Goal: Task Accomplishment & Management: Use online tool/utility

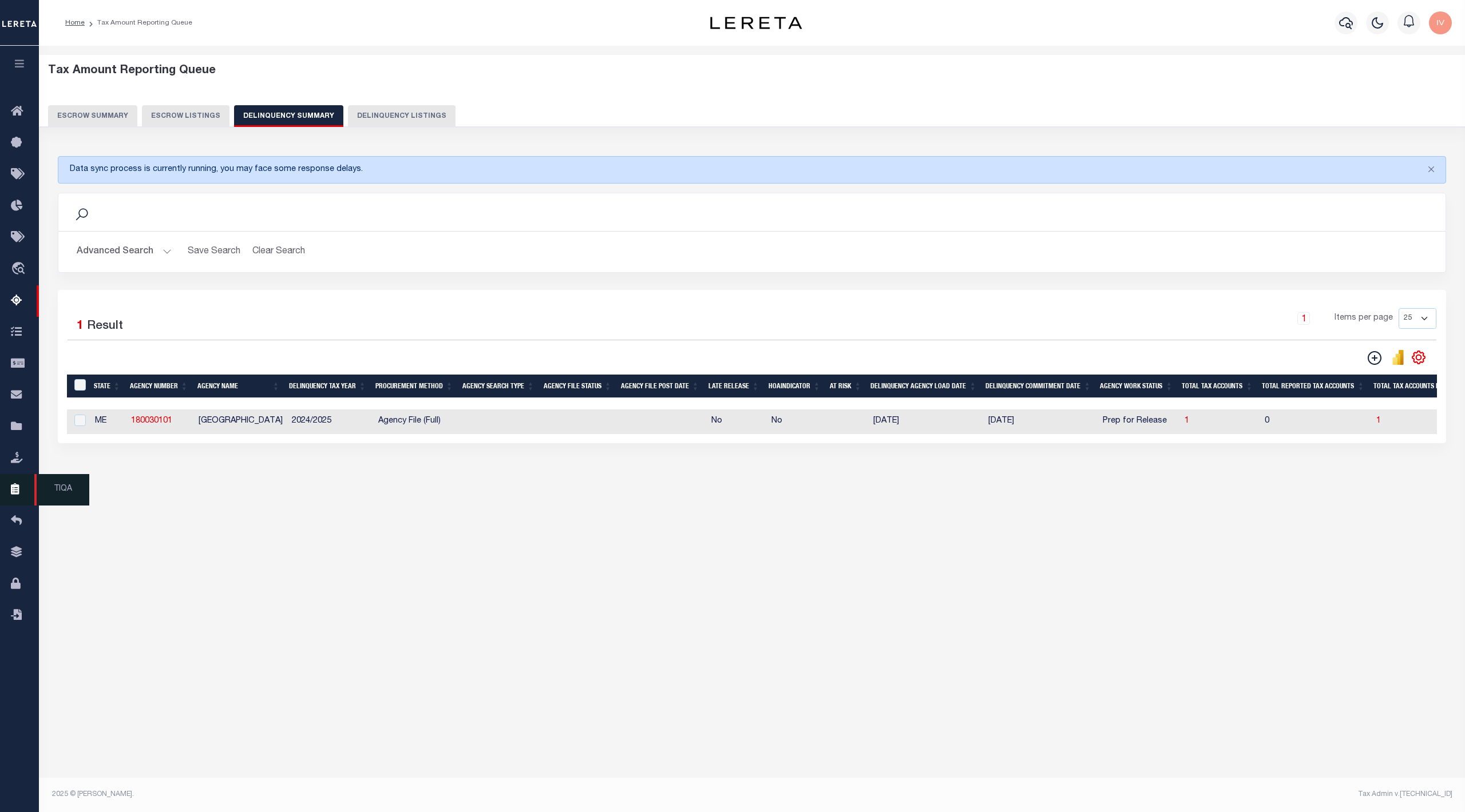
scroll to position [0, 534]
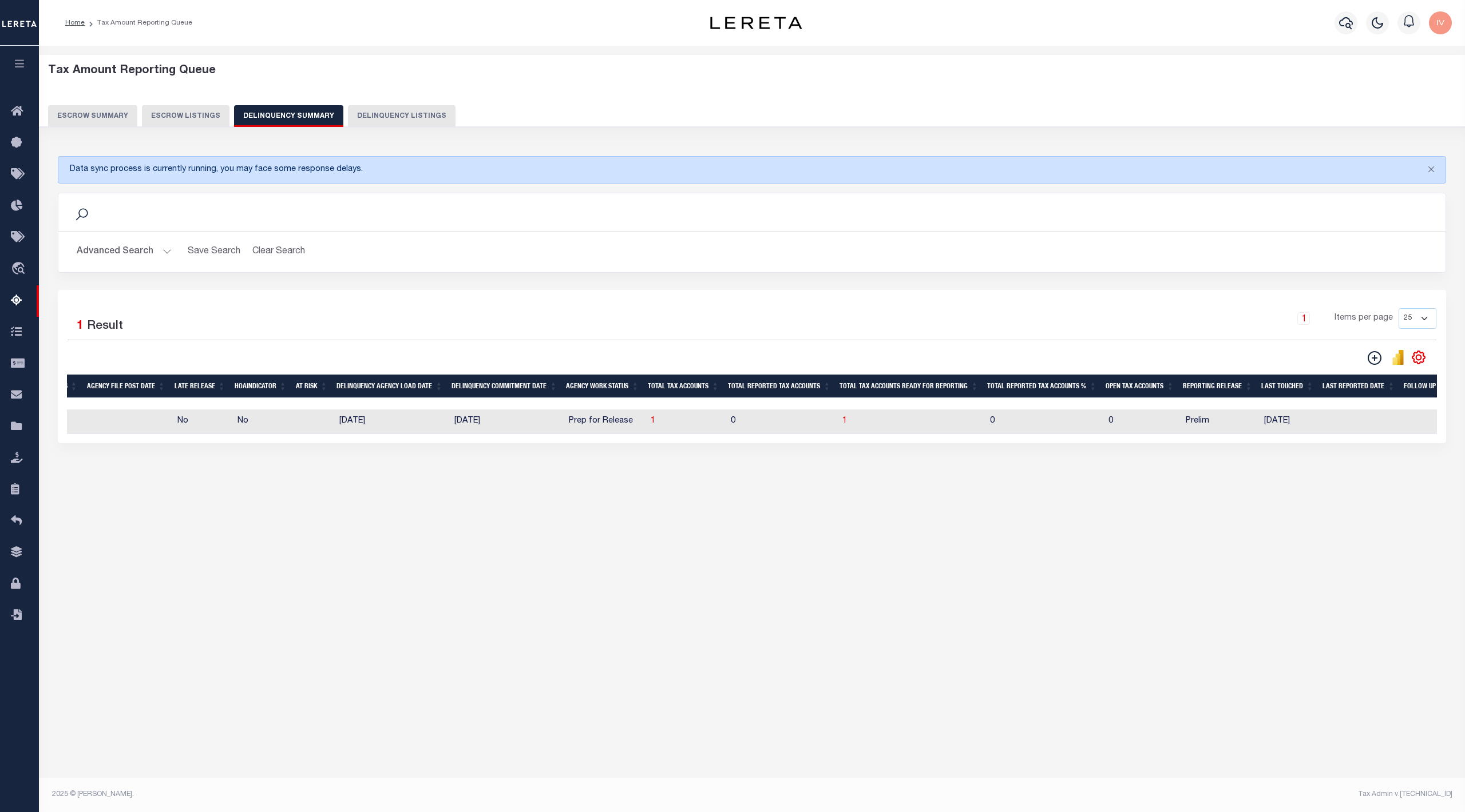
click at [426, 94] on div "Tax Amount Reporting Queue Escrow Summary Escrow Listings Delinquency Summary" at bounding box center [752, 96] width 1408 height 63
click at [393, 122] on button "Delinquency Listings" at bounding box center [402, 116] width 108 height 22
select select
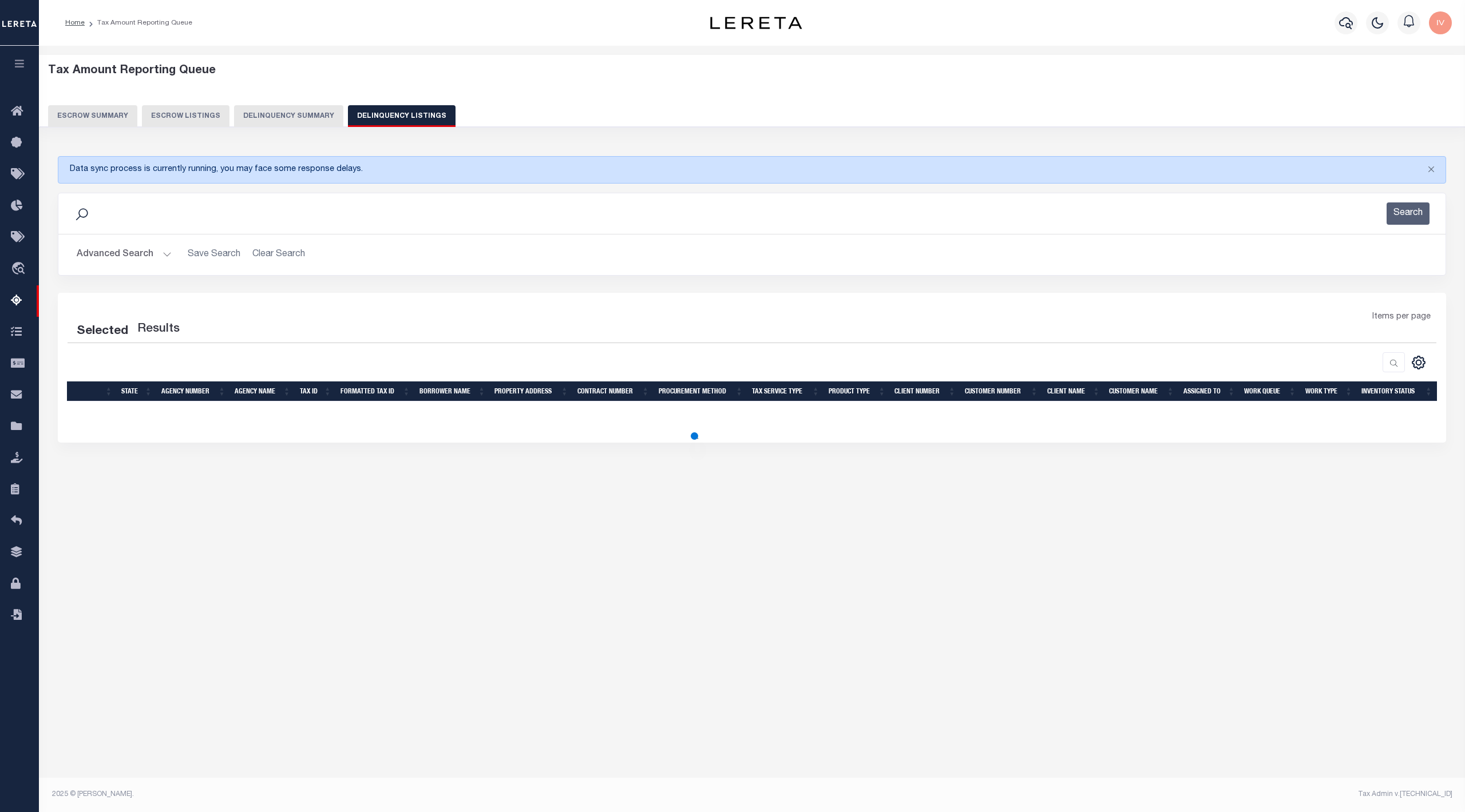
click at [163, 254] on button "Advanced Search" at bounding box center [124, 254] width 95 height 22
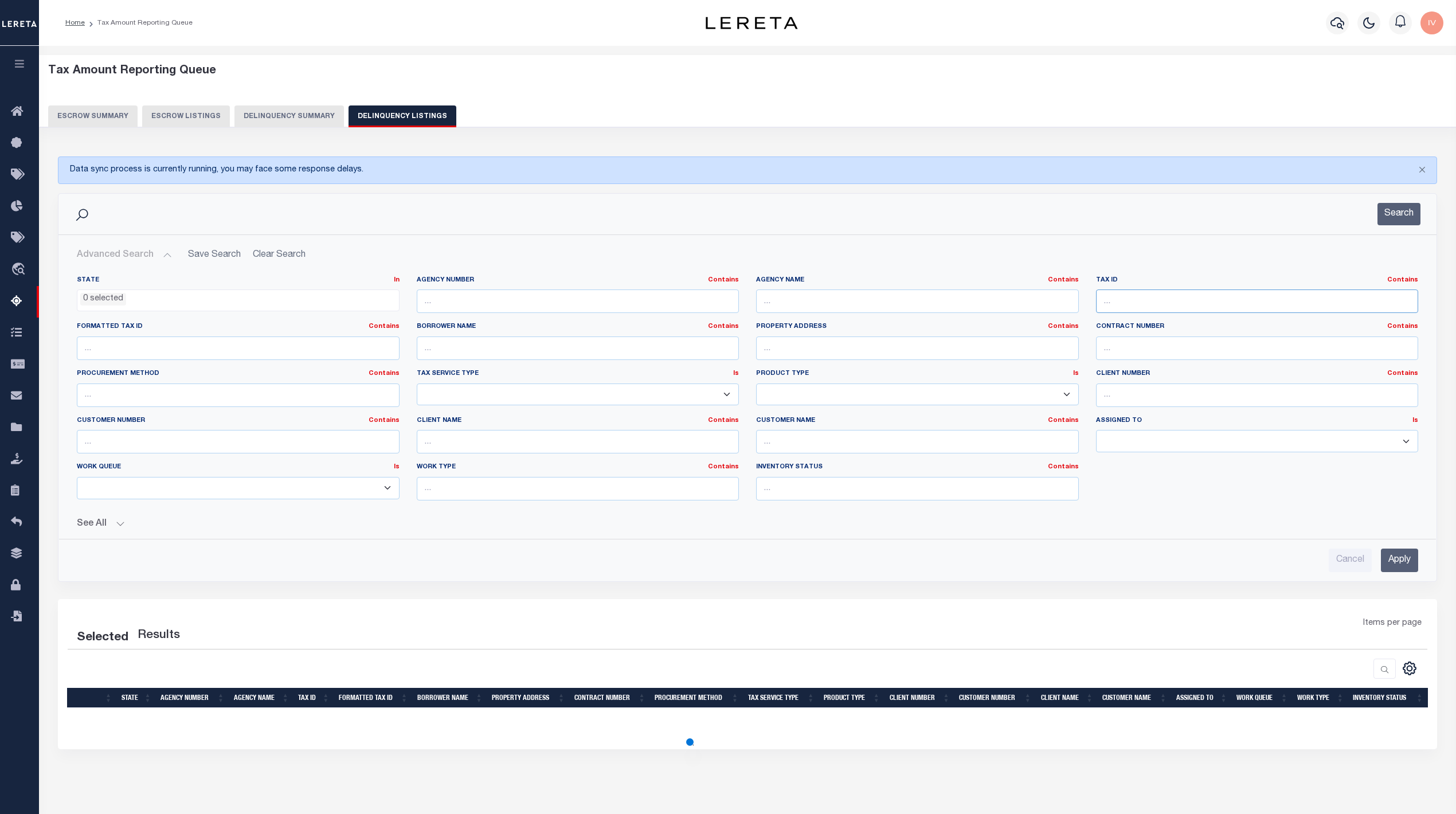
click at [1147, 294] on input "text" at bounding box center [1257, 301] width 323 height 24
paste input "074C194"
type input "074C194"
click at [1391, 563] on input "Apply" at bounding box center [1399, 560] width 37 height 24
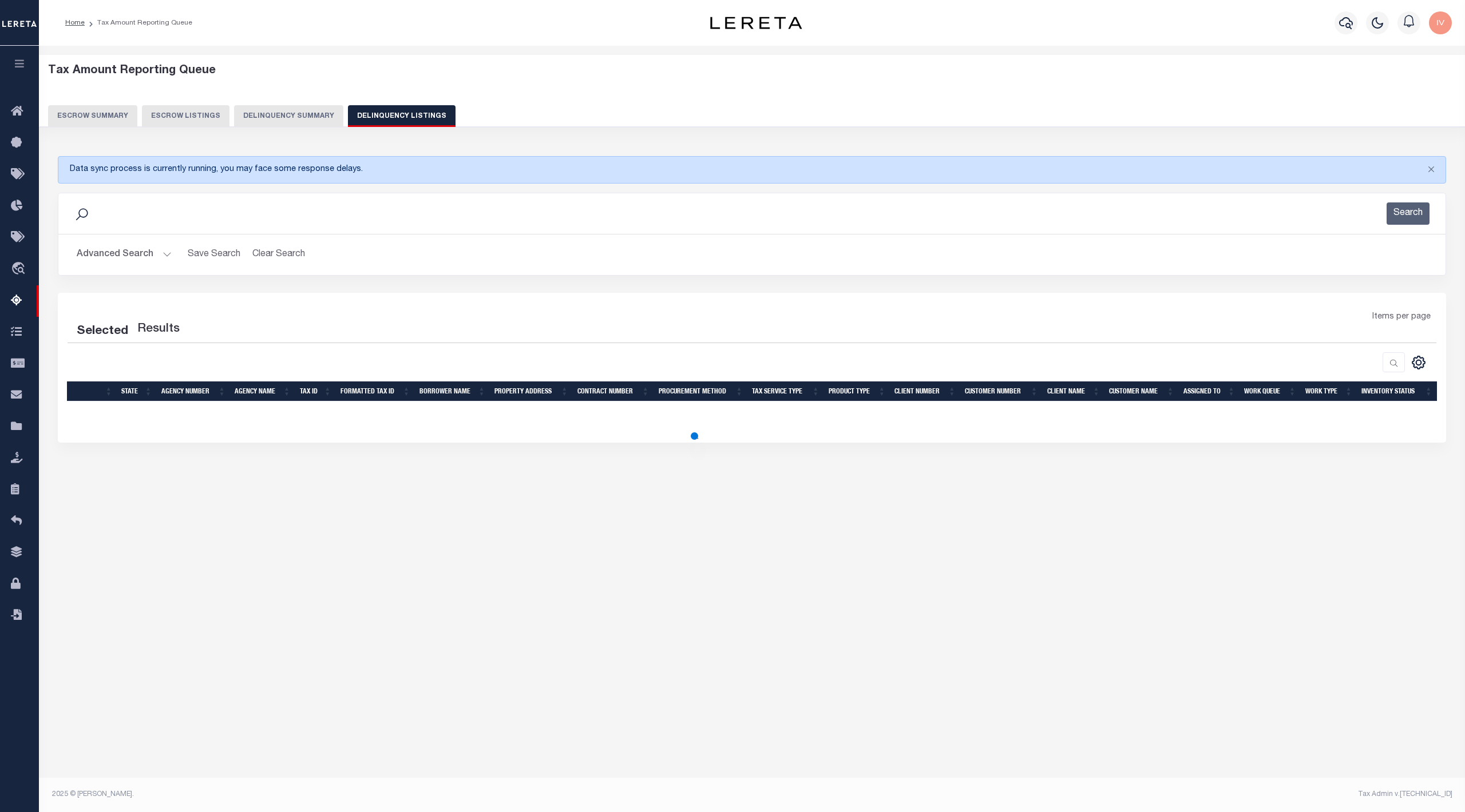
select select "100"
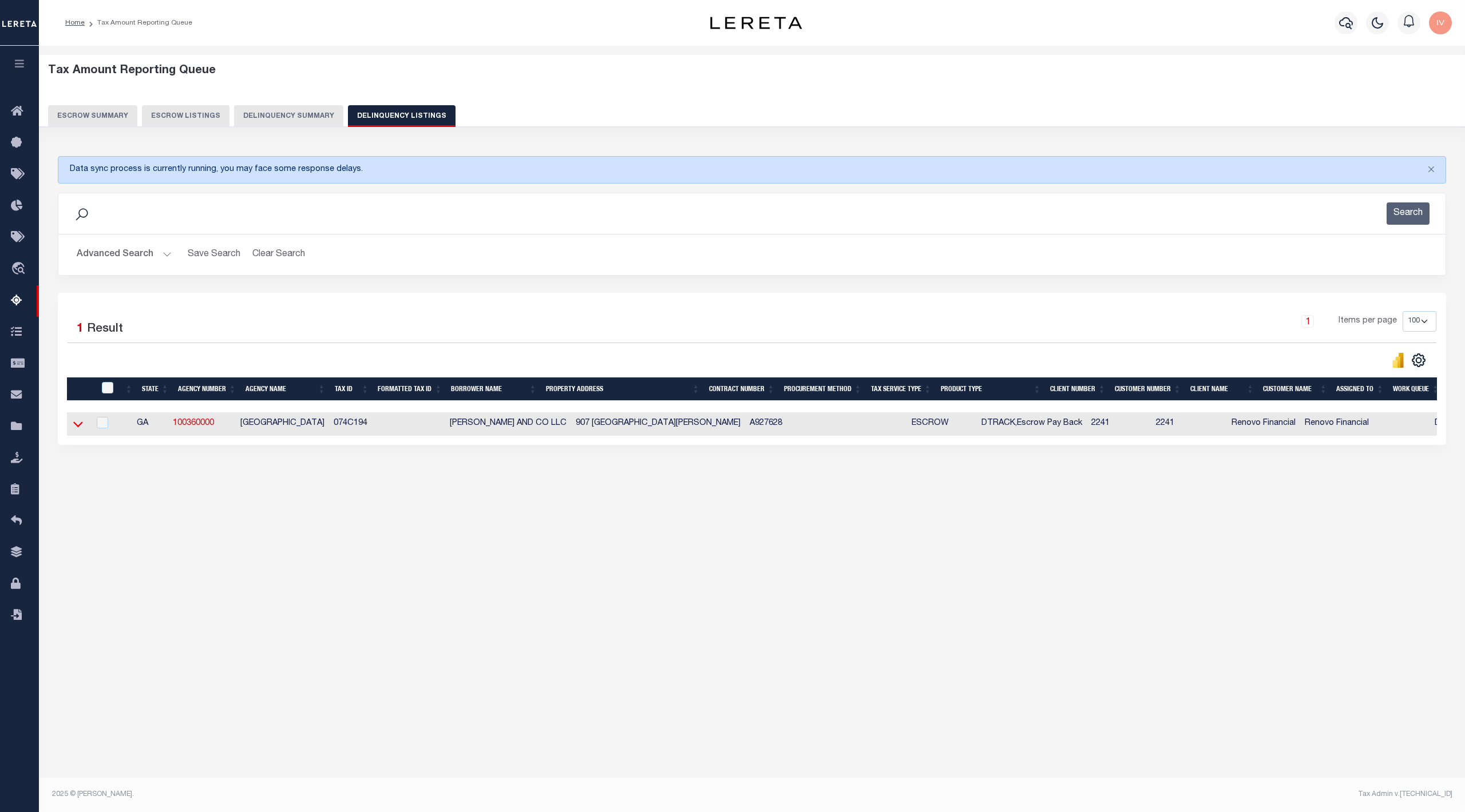
click at [76, 424] on icon at bounding box center [78, 423] width 10 height 12
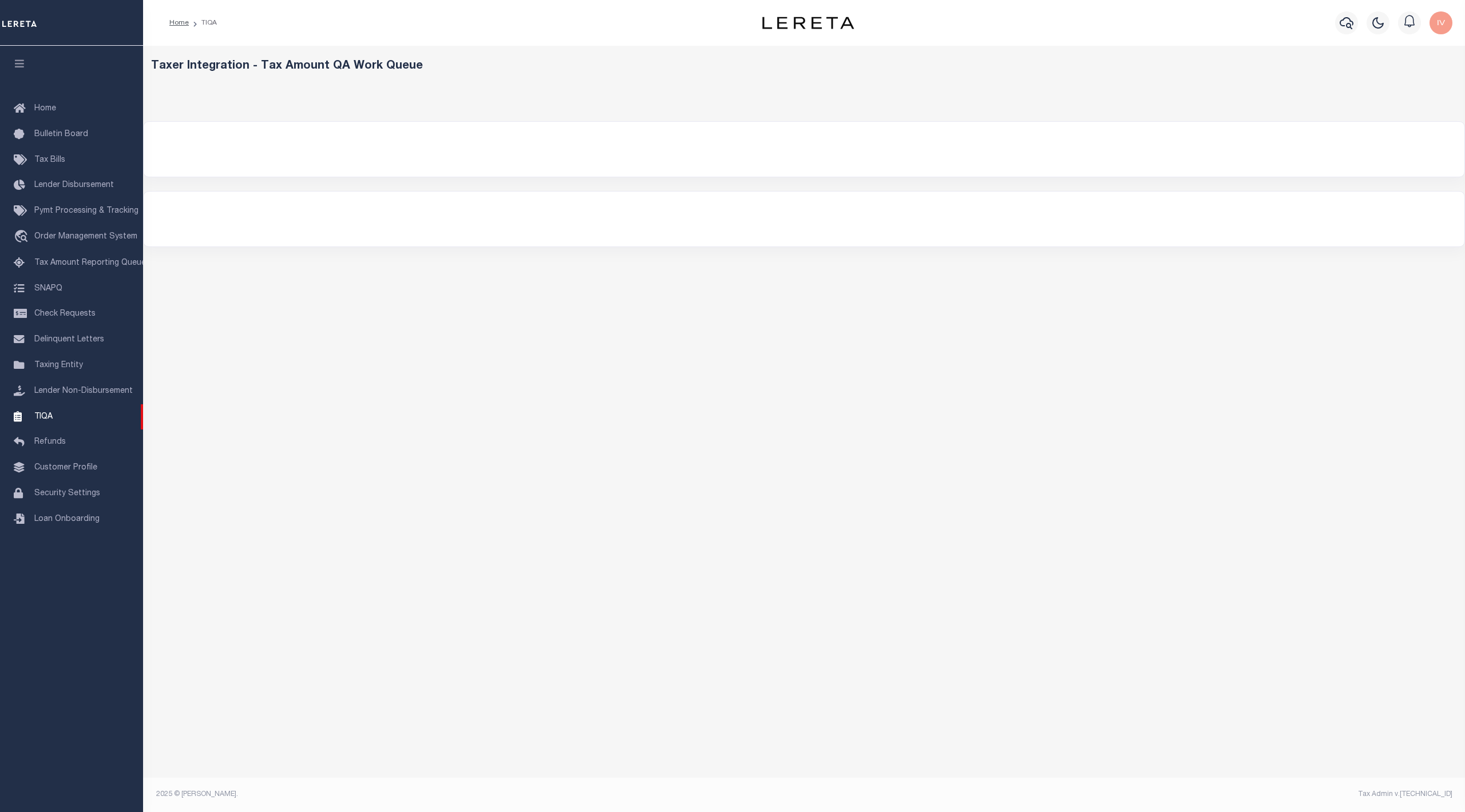
select select "200"
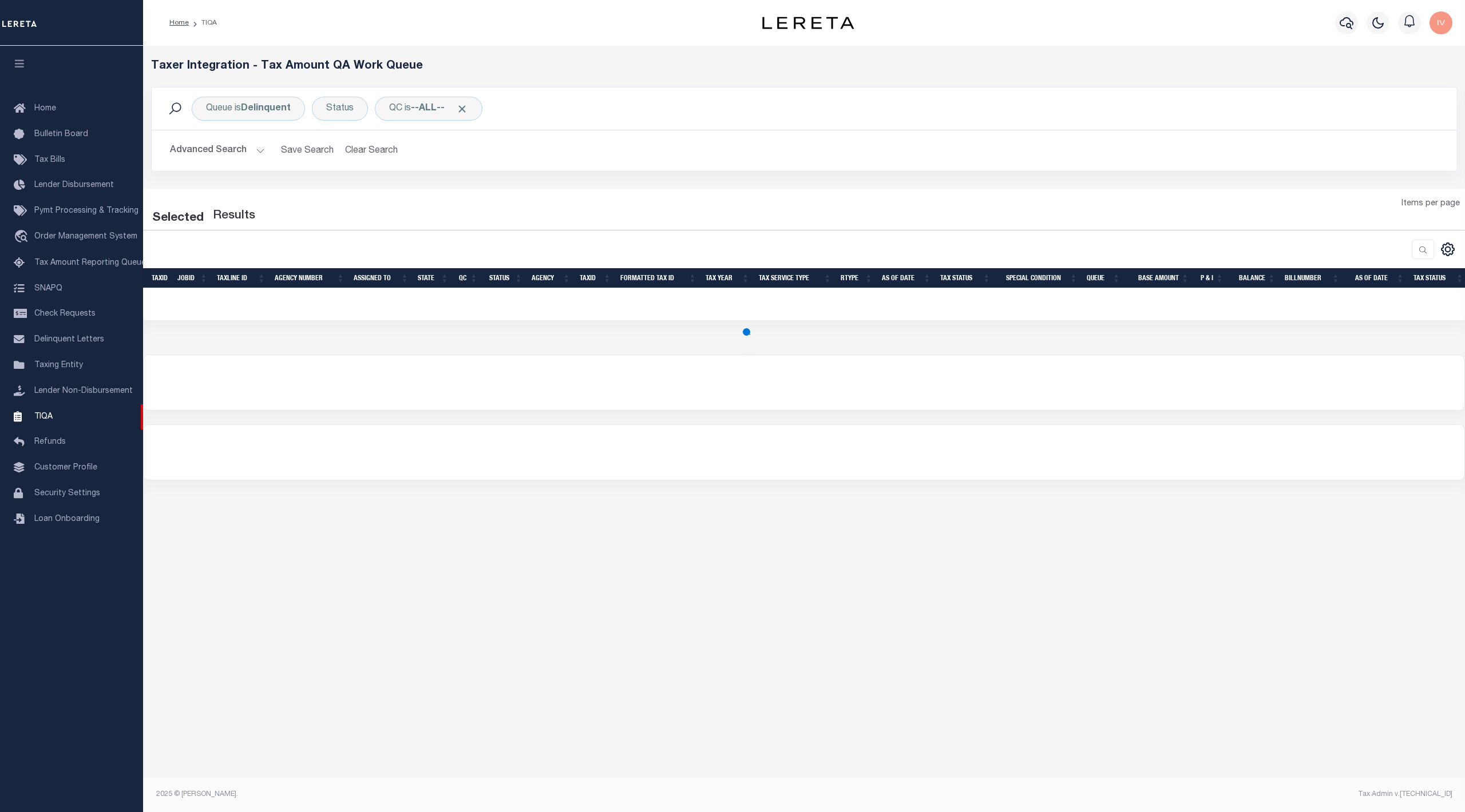
select select "200"
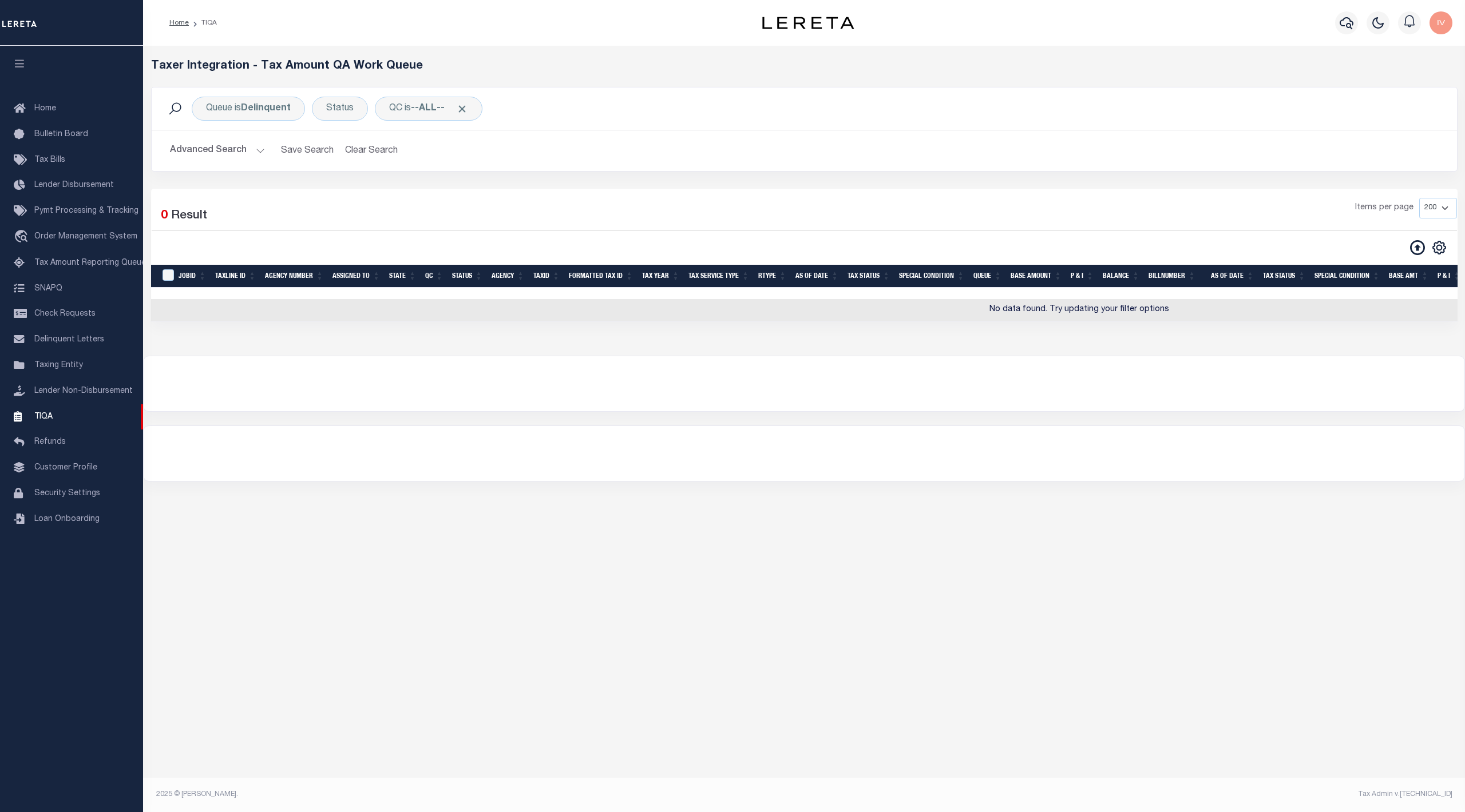
click at [522, 618] on div "Loading... Taxer Integration - Tax Amount QA Work Queue Queue is Delinquent Sta…" at bounding box center [803, 411] width 1322 height 731
click at [1413, 255] on icon at bounding box center [1417, 248] width 15 height 15
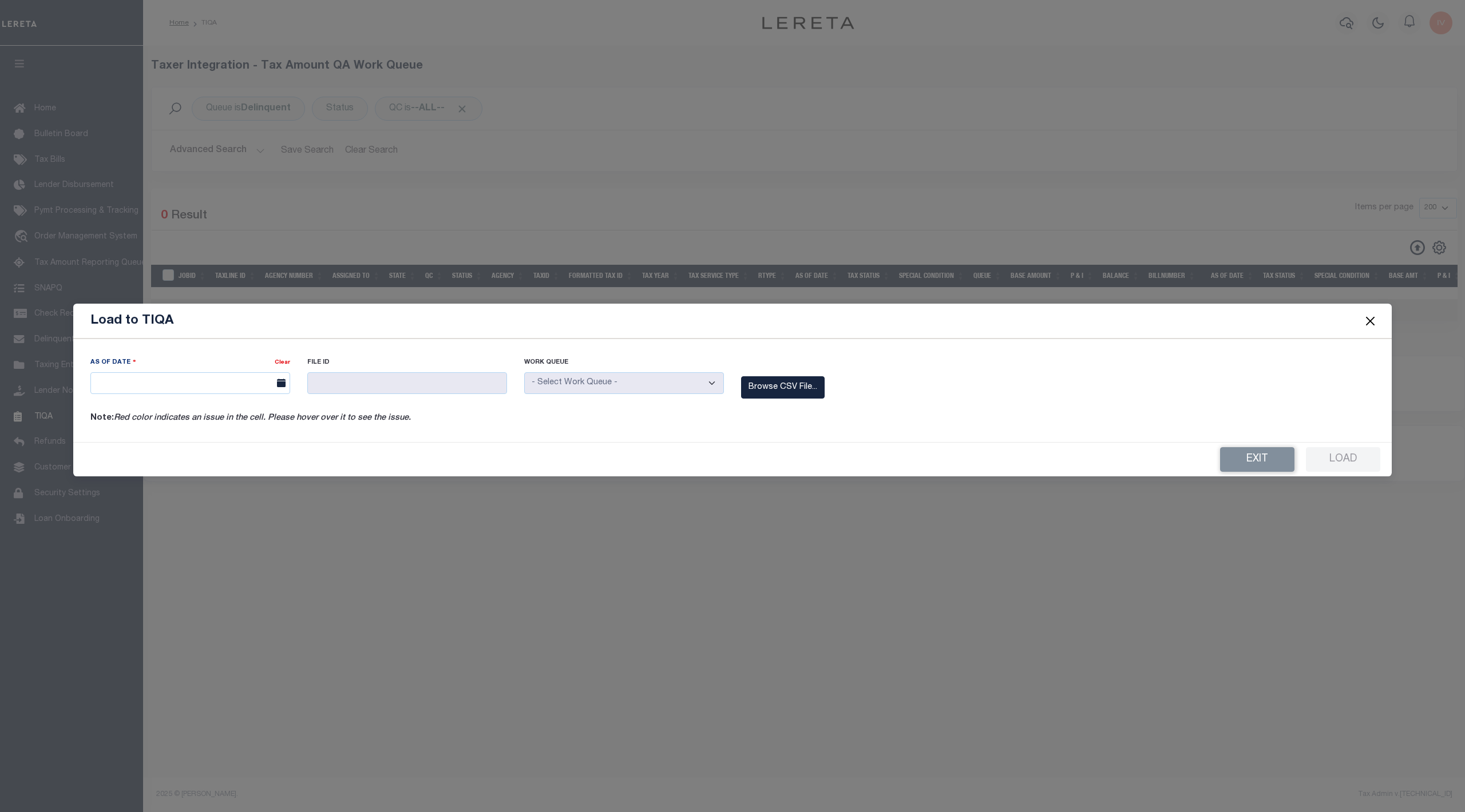
click at [238, 396] on div "As Of Date Clear File ID Work Queue Delinquent" at bounding box center [732, 390] width 1318 height 104
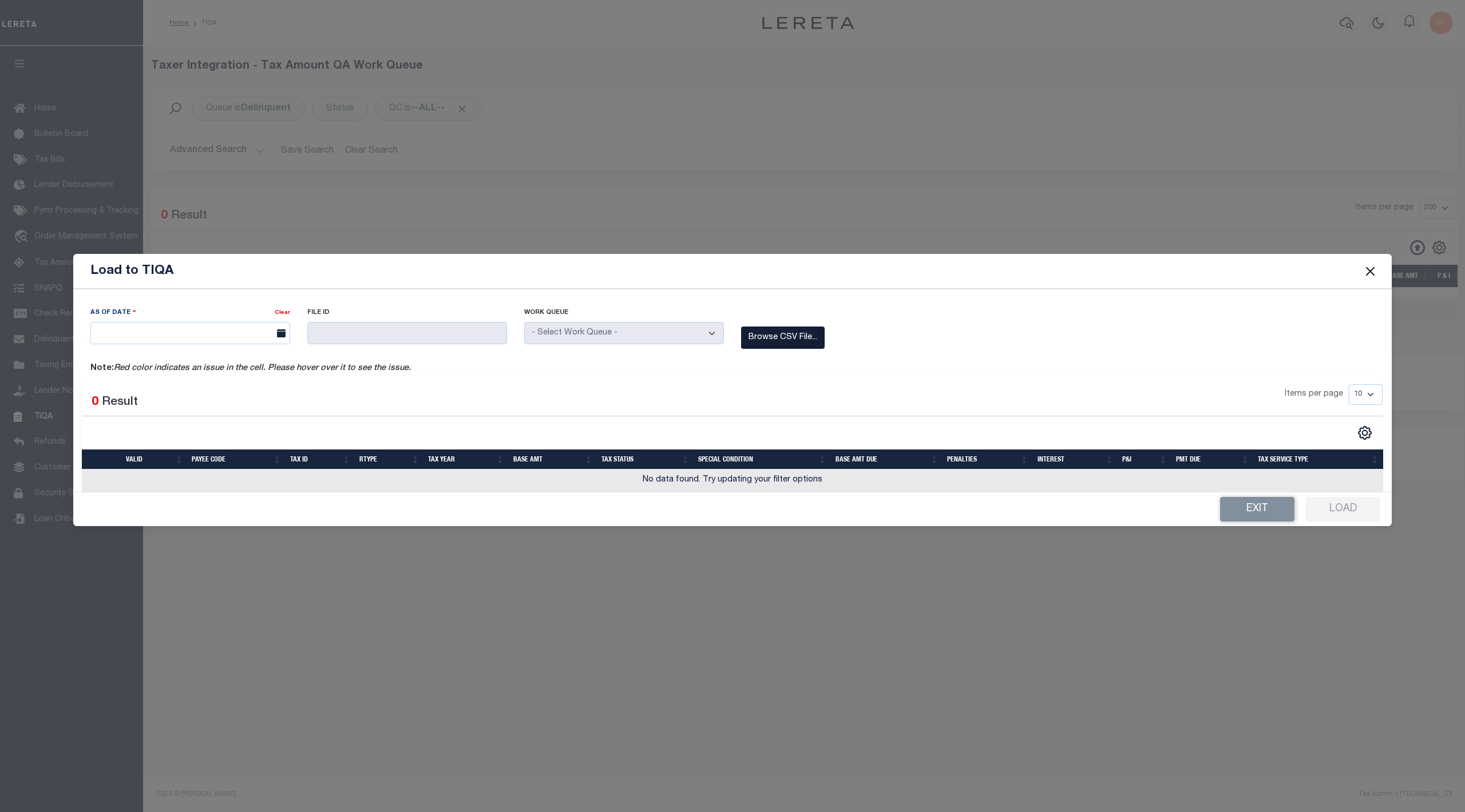
click at [764, 337] on label "Browse CSV File..." at bounding box center [783, 338] width 84 height 22
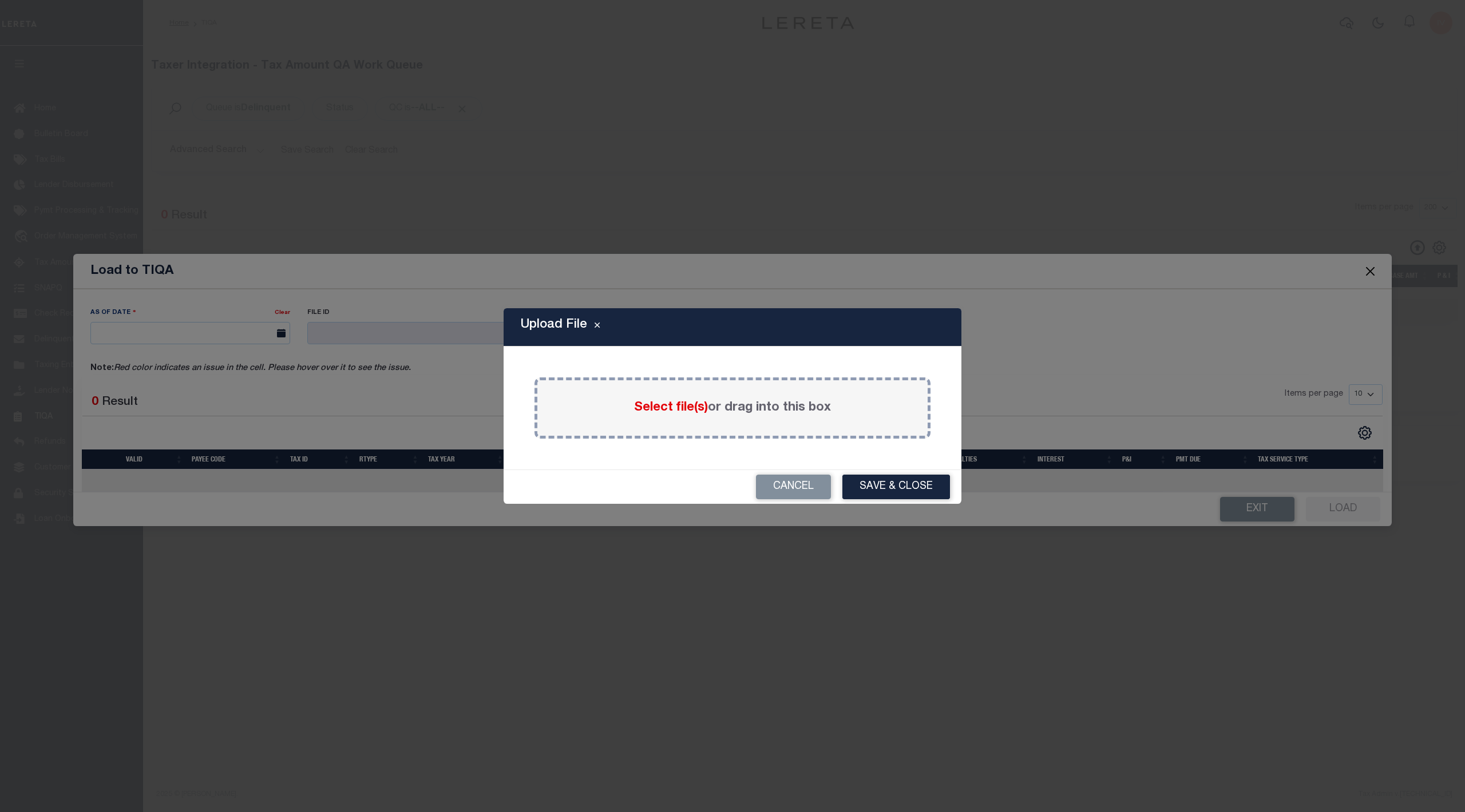
click at [127, 344] on div "Upload File Select file(s) or drag into this box Please select file Cancel Save…" at bounding box center [732, 406] width 1465 height 812
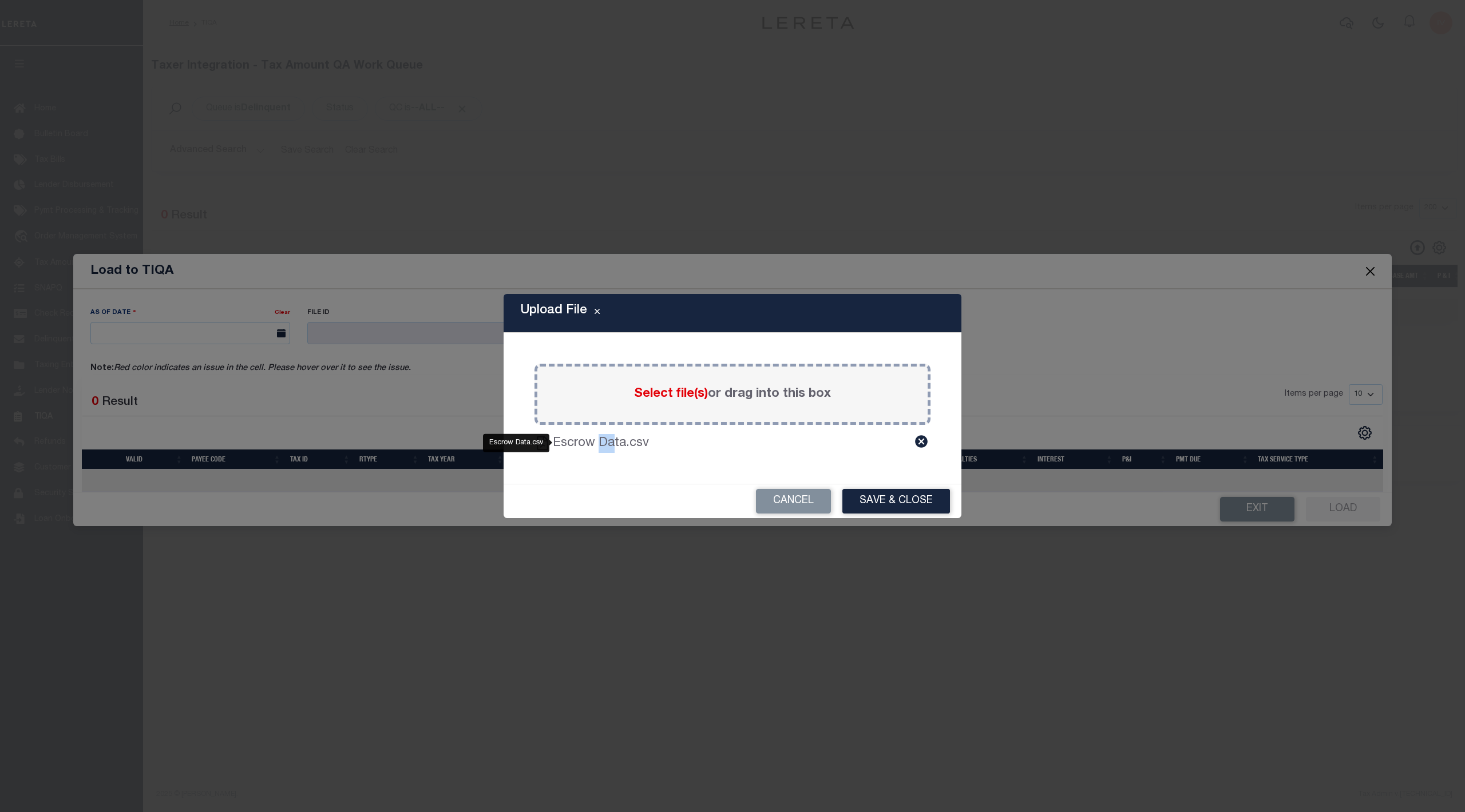
drag, startPoint x: 536, startPoint y: 444, endPoint x: 624, endPoint y: 446, distance: 88.0
click at [611, 441] on label "Escrow Data.csv" at bounding box center [701, 443] width 297 height 19
click at [881, 497] on button "Save & Close" at bounding box center [896, 501] width 108 height 25
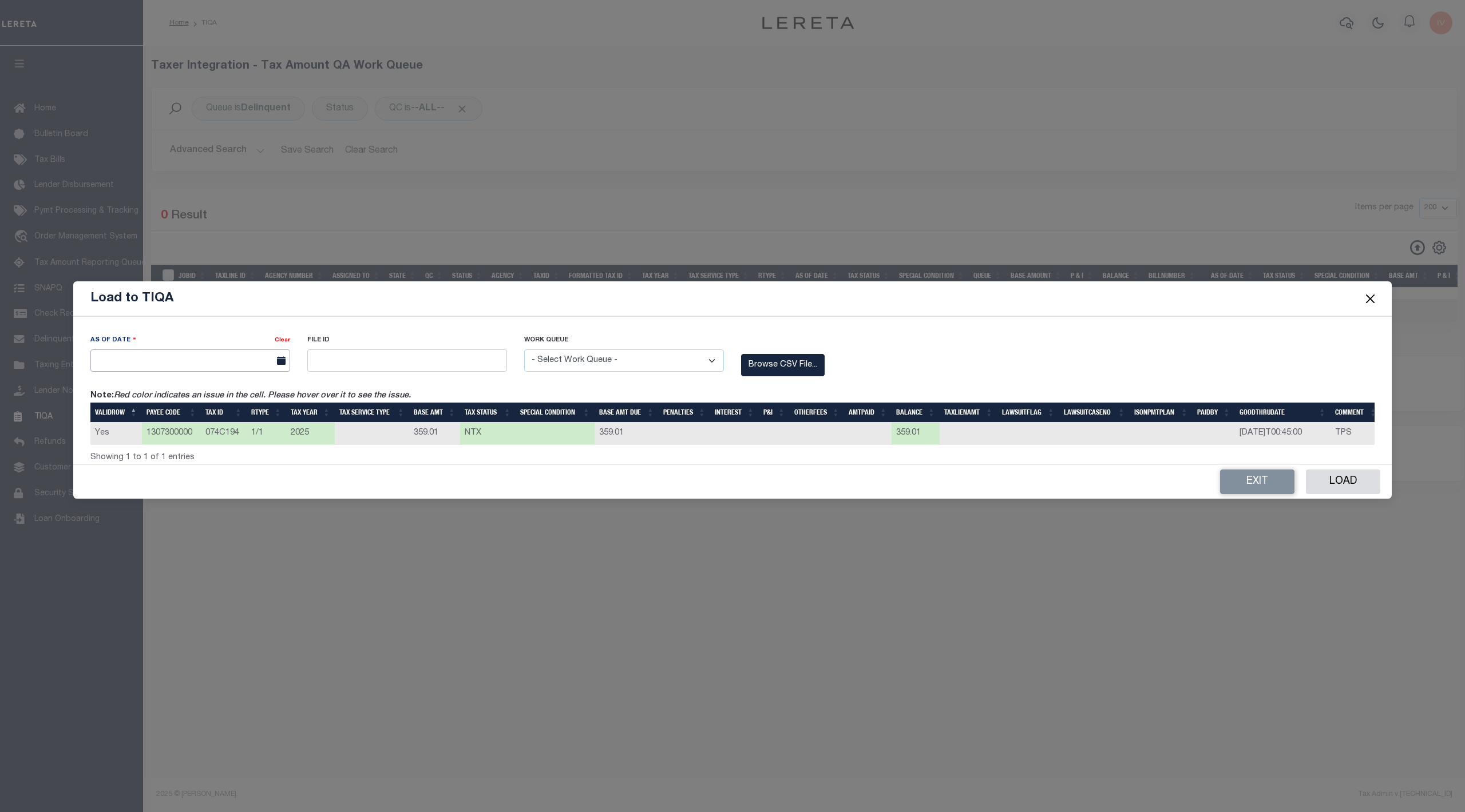
click at [230, 356] on input "text" at bounding box center [190, 360] width 200 height 22
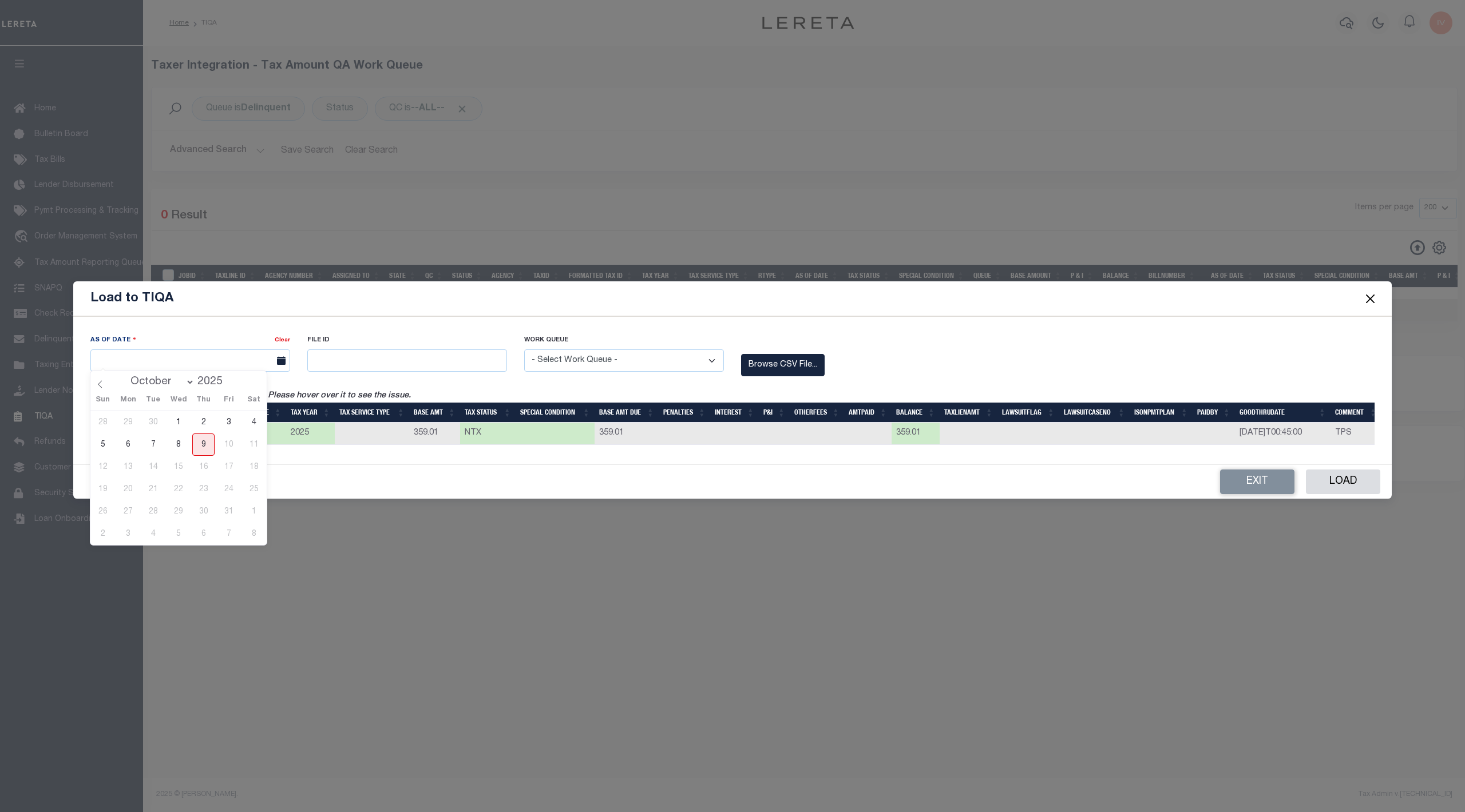
click at [190, 451] on div "28 29 30 1 2 3 4 5 6 7 8 9 10 11 12 13 14 15 16 17 18 19 20 21 22 23 24 25 26 2…" at bounding box center [178, 478] width 176 height 134
click at [197, 446] on span "9" at bounding box center [203, 444] width 22 height 22
type input "10/09/2025"
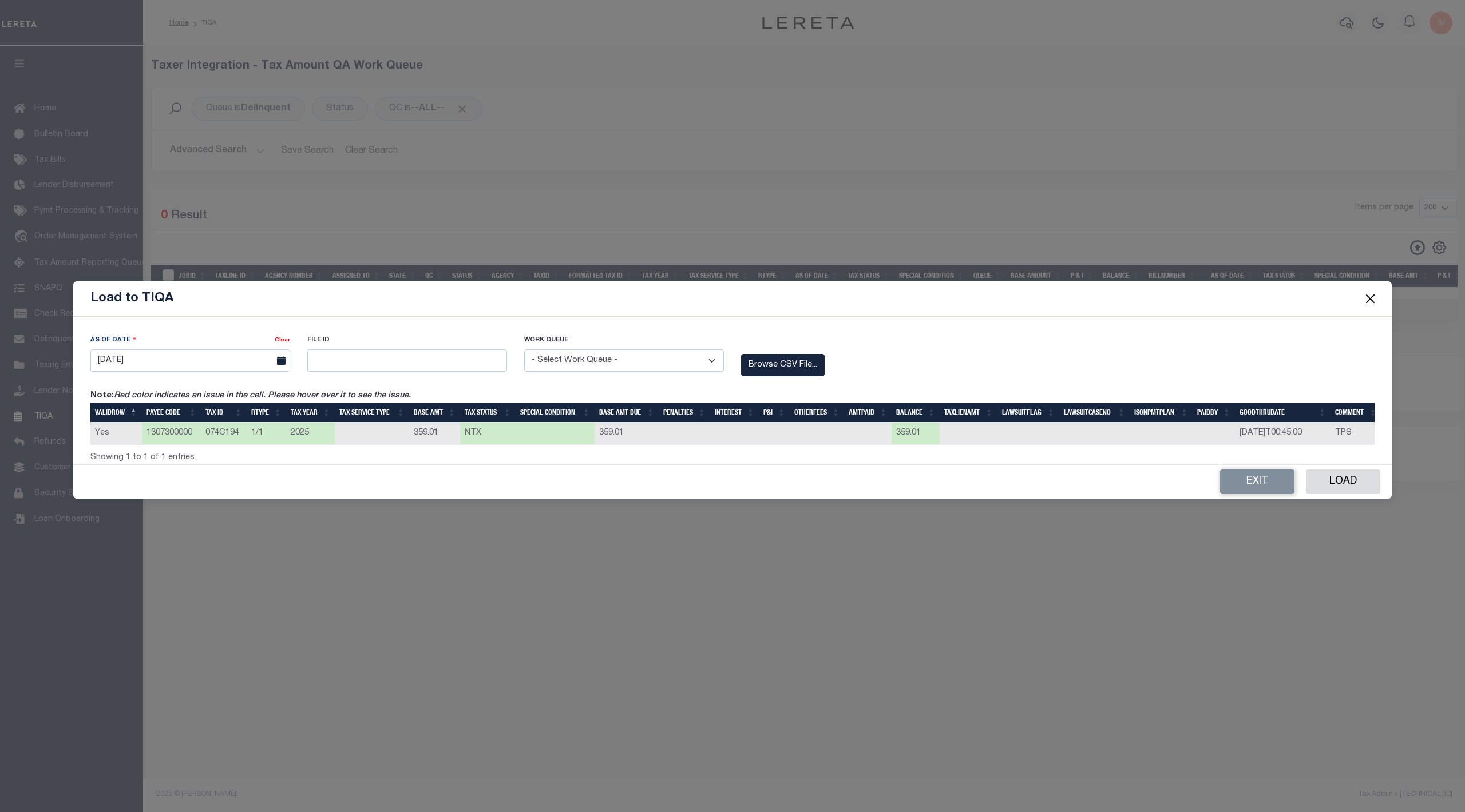
drag, startPoint x: 400, startPoint y: 335, endPoint x: 399, endPoint y: 346, distance: 11.0
click at [401, 336] on label "File ID" at bounding box center [407, 340] width 200 height 10
click at [390, 355] on input "text" at bounding box center [407, 360] width 200 height 22
type input "987987"
click at [571, 343] on div "Work Queue - Select Work Queue - Delinquent Escrow" at bounding box center [624, 353] width 200 height 38
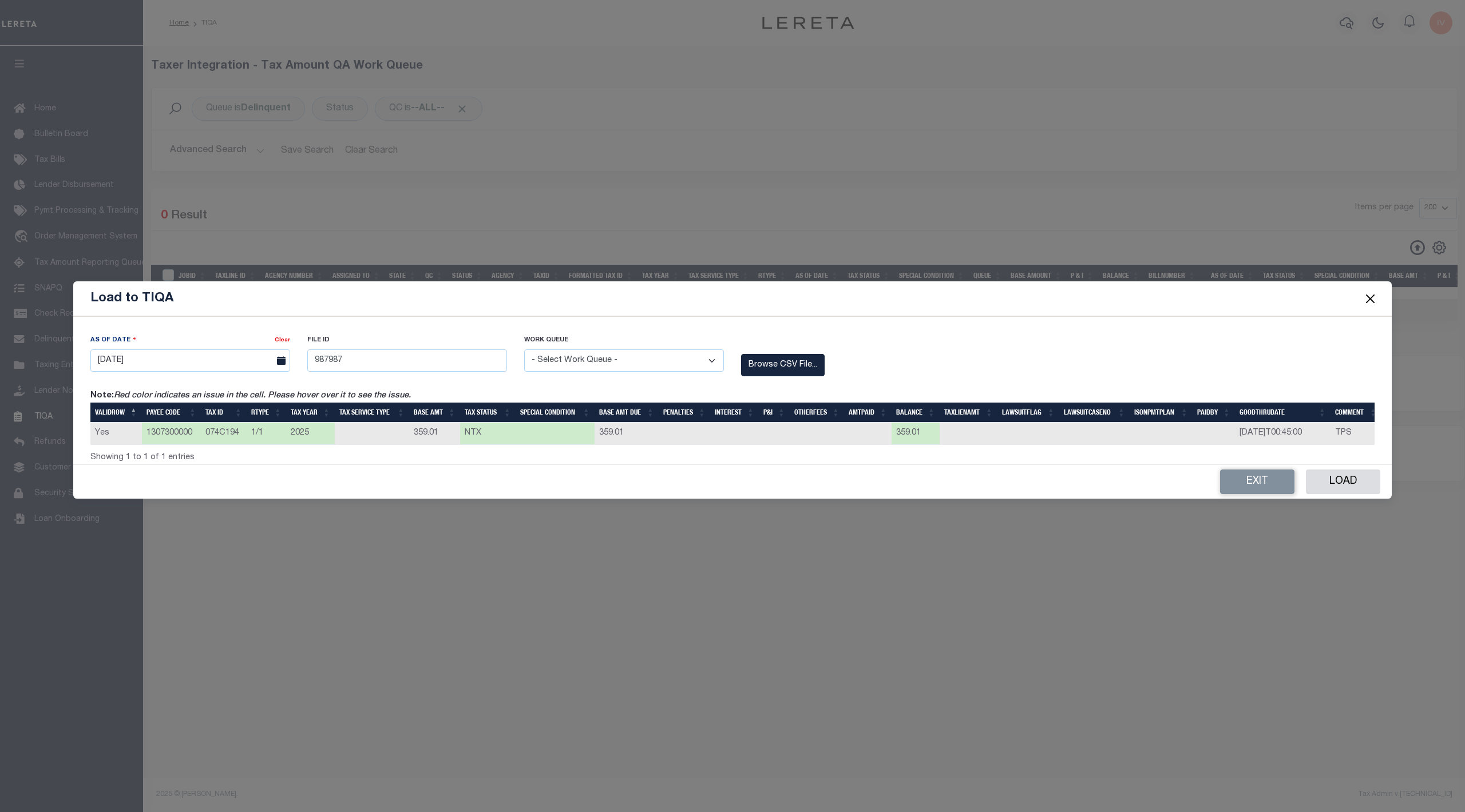
click at [588, 350] on select "- Select Work Queue - Delinquent Escrow" at bounding box center [624, 360] width 200 height 22
select select "DEL"
click at [524, 350] on select "- Select Work Queue - Delinquent Escrow" at bounding box center [624, 360] width 200 height 22
drag, startPoint x: 161, startPoint y: 430, endPoint x: 1001, endPoint y: 426, distance: 840.0
click at [1001, 426] on tr "Yes 1307300000 074C194 1/1 2025 359.01 NTX 359.01 359.01 2025-11-10T00:45:00 TPS" at bounding box center [736, 433] width 1291 height 22
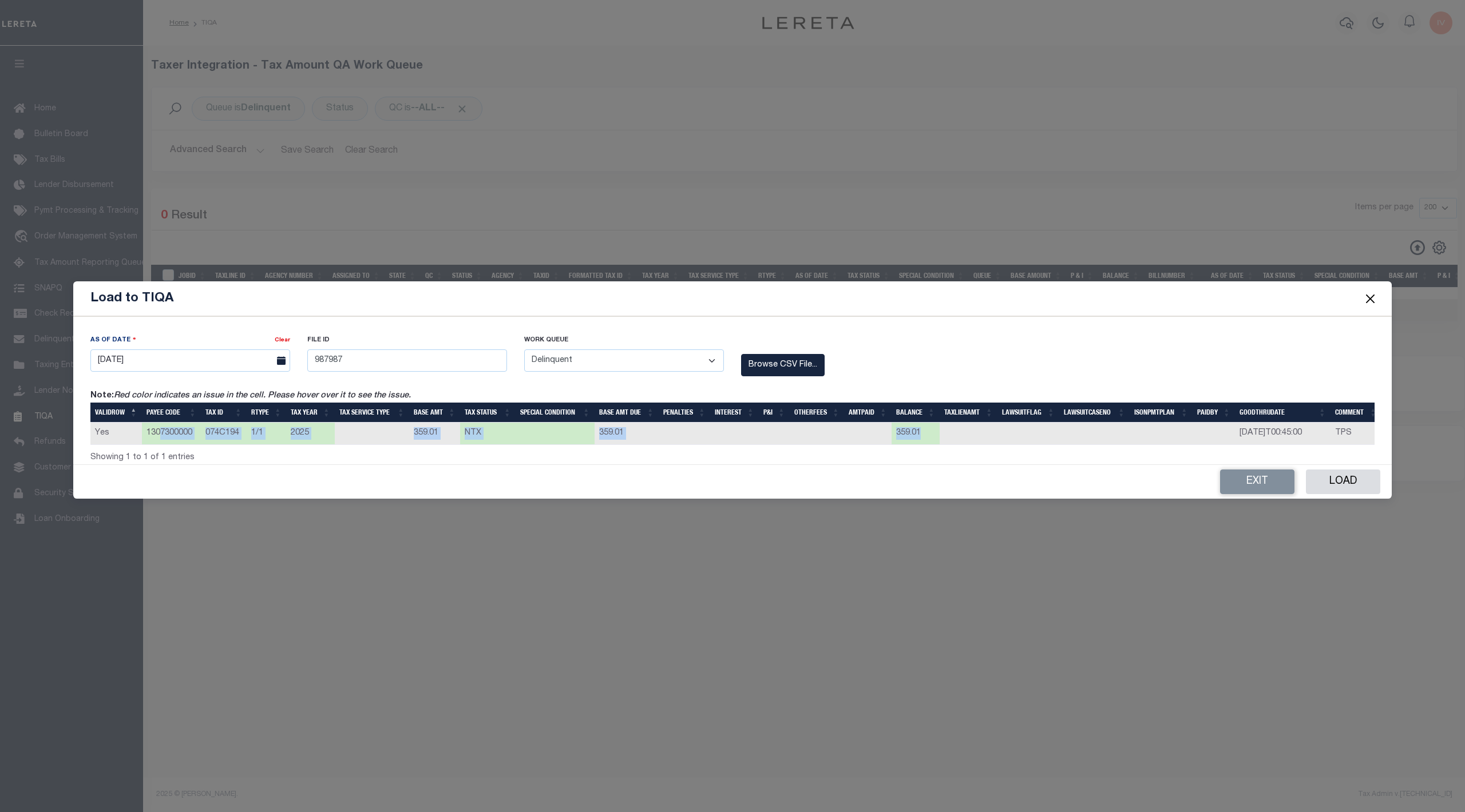
click at [571, 358] on select "- Select Work Queue - Delinquent Escrow" at bounding box center [624, 360] width 200 height 22
click at [419, 392] on label "Note: Red color indicates an issue in the cell. Please hover over it to see the…" at bounding box center [353, 397] width 525 height 13
drag, startPoint x: 143, startPoint y: 429, endPoint x: 550, endPoint y: 436, distance: 407.1
click at [550, 436] on tr "Yes 1307300000 074C194 1/1 2025 359.01 NTX 359.01 359.01 2025-11-10T00:45:00 TPS" at bounding box center [736, 433] width 1291 height 22
click at [550, 436] on td at bounding box center [555, 433] width 79 height 22
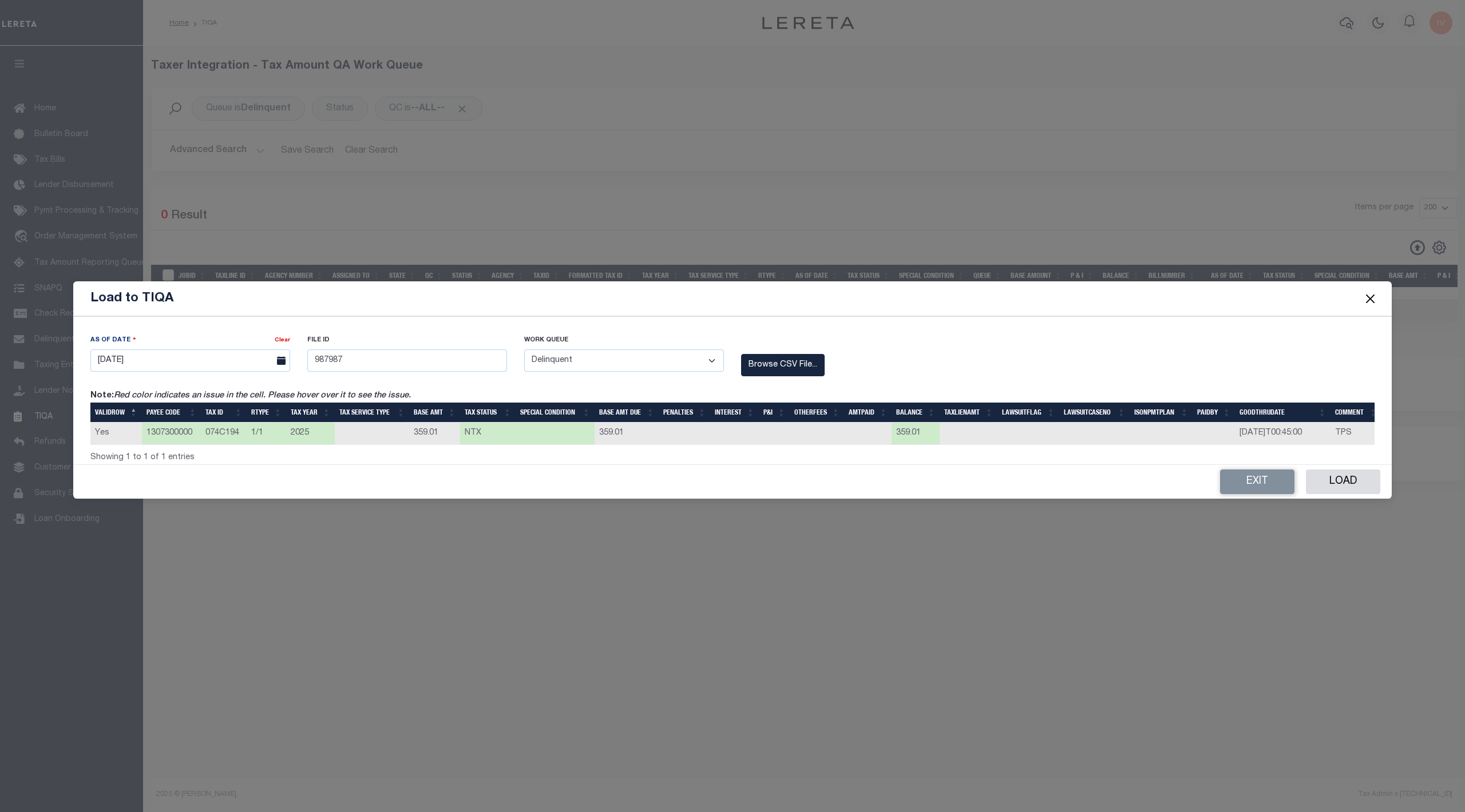
click at [122, 294] on h5 "Load to TIQA" at bounding box center [132, 299] width 83 height 16
click at [147, 424] on td "1307300000" at bounding box center [171, 433] width 59 height 22
drag, startPoint x: 147, startPoint y: 424, endPoint x: 559, endPoint y: 432, distance: 412.1
click at [559, 432] on tr "Yes 1307300000 074C194 1/1 2025 359.01 NTX 359.01 359.01 2025-11-10T00:45:00 TPS" at bounding box center [736, 433] width 1291 height 22
click at [524, 391] on label "Note: Red color indicates an issue in the cell. Please hover over it to see the…" at bounding box center [353, 397] width 525 height 13
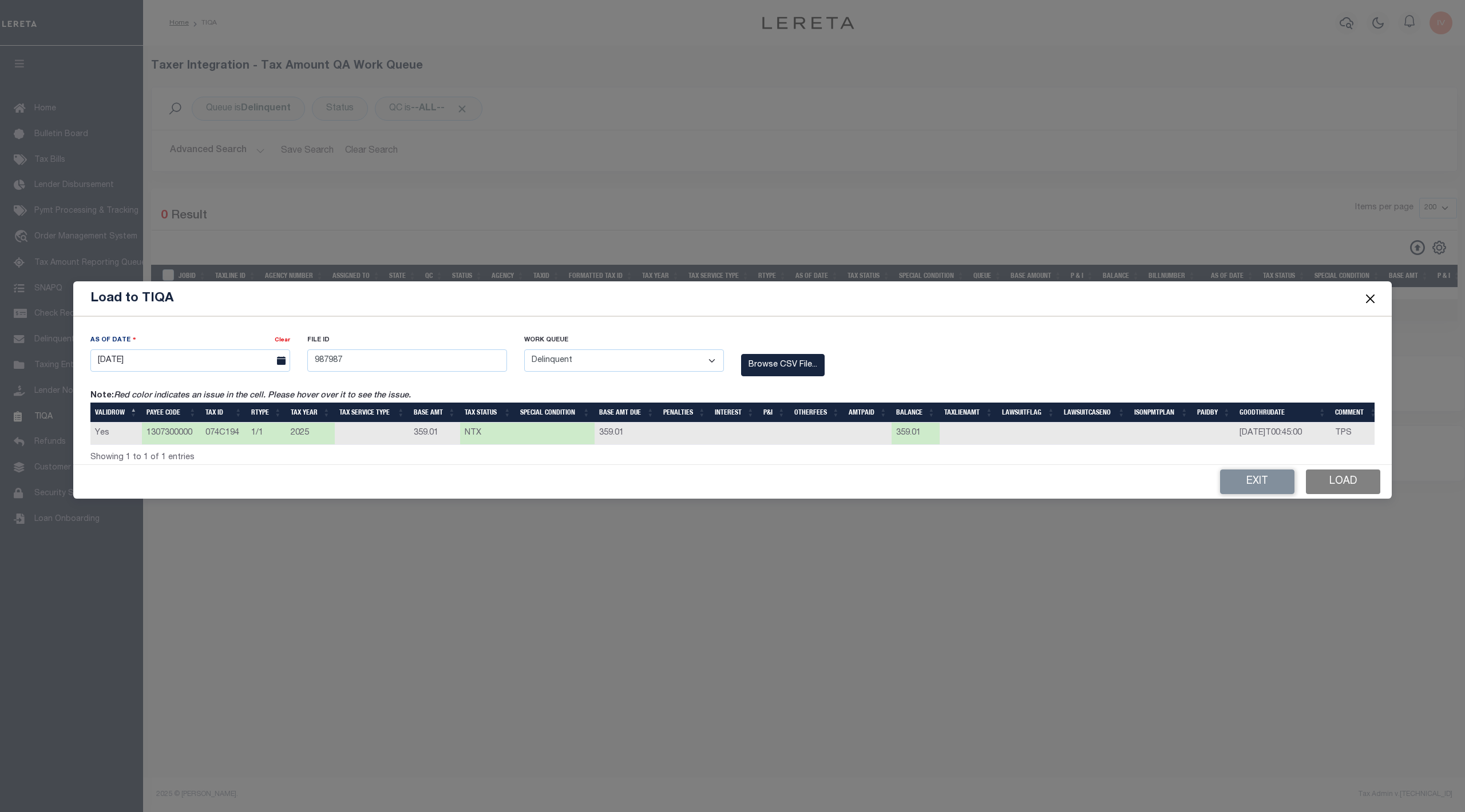
click at [1345, 492] on button "Load" at bounding box center [1343, 481] width 75 height 25
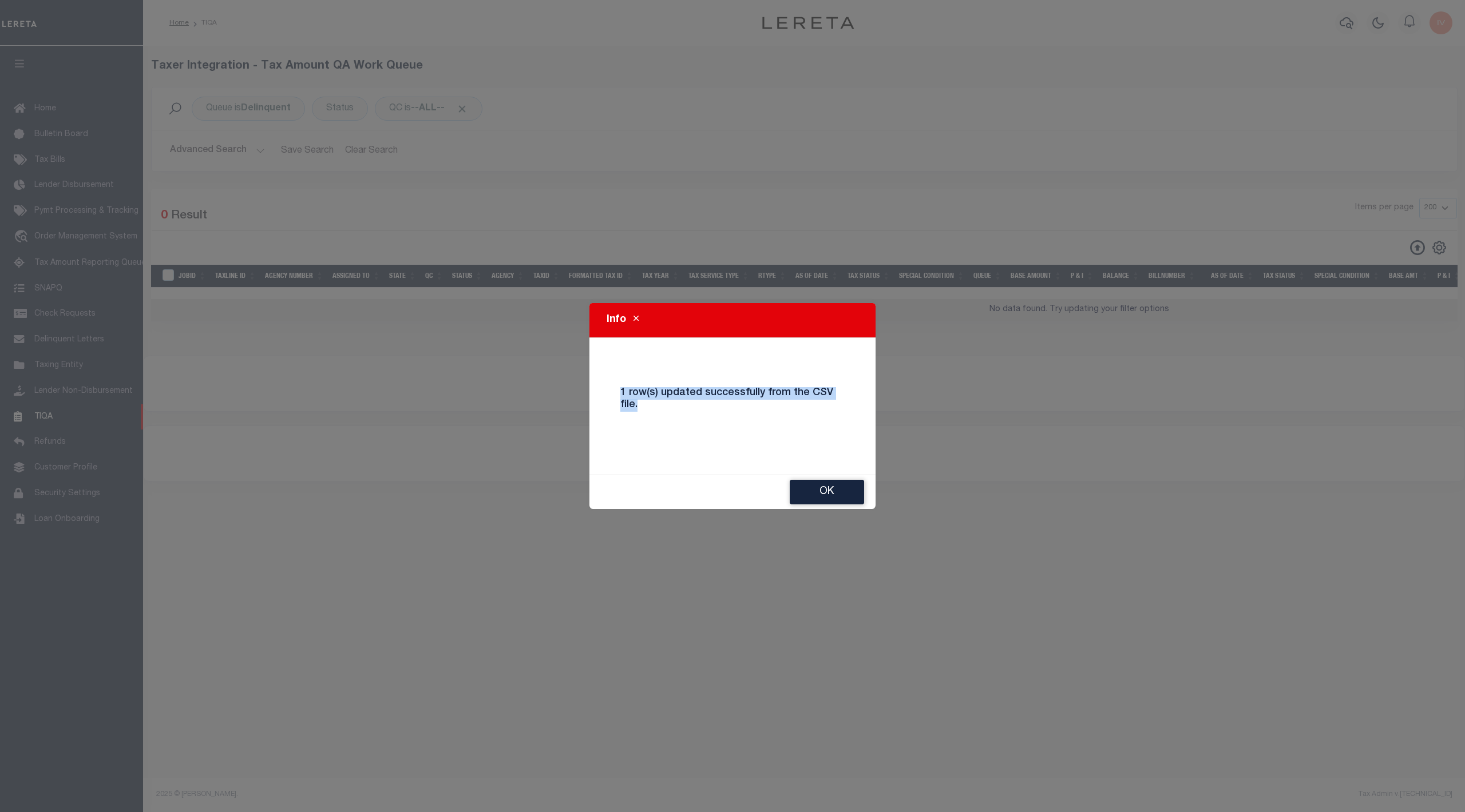
drag, startPoint x: 649, startPoint y: 401, endPoint x: 573, endPoint y: 366, distance: 83.7
click at [576, 367] on div "Info 1 row(s) updated successfully from the CSV file. Ok" at bounding box center [732, 406] width 1465 height 812
click at [804, 417] on div "1 row(s) updated successfully from the CSV file." at bounding box center [732, 406] width 241 height 57
click at [846, 492] on button "Ok" at bounding box center [827, 492] width 75 height 25
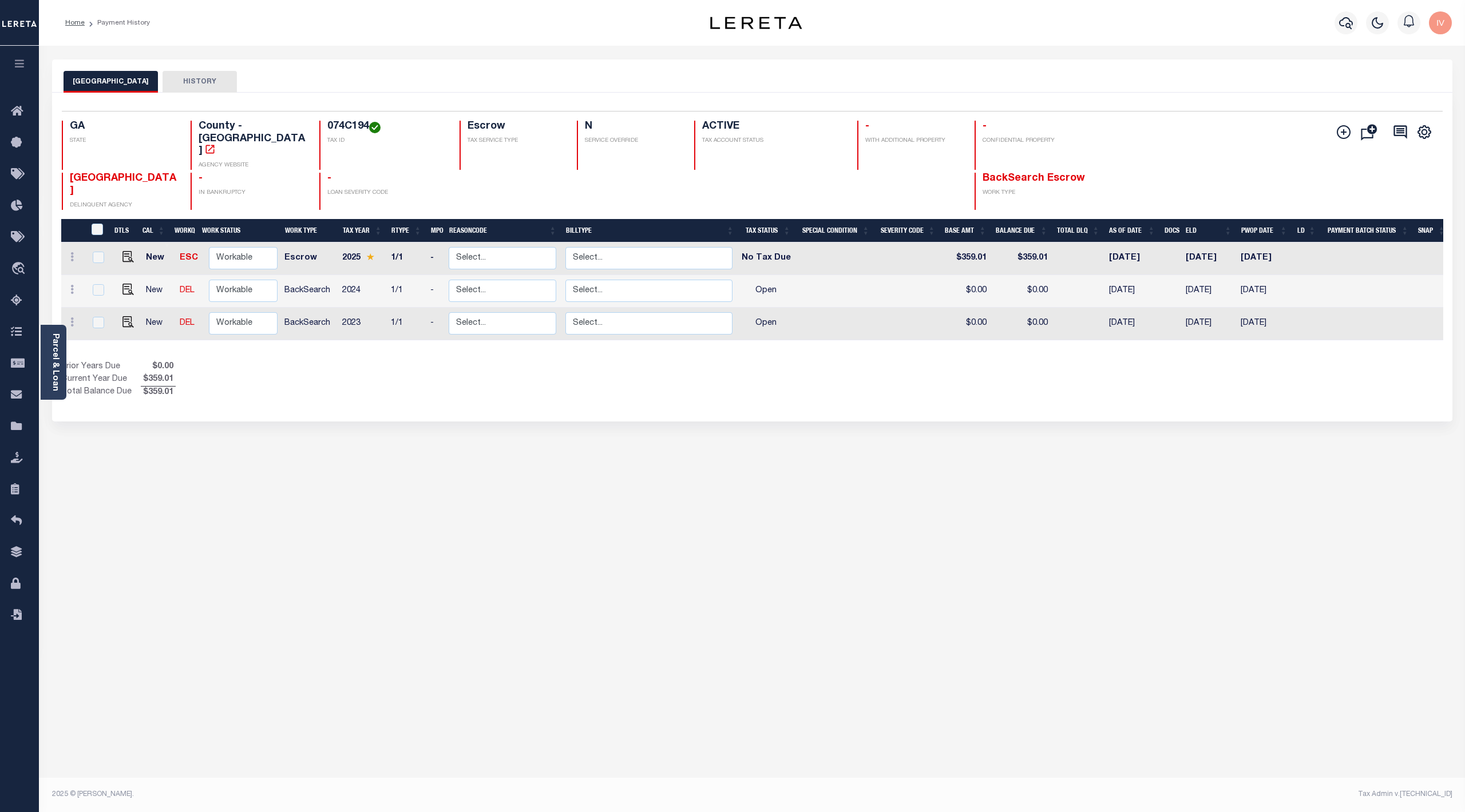
click at [215, 566] on div "COLUMBIA COUNTY HISTORY Selected 3 Results" at bounding box center [752, 382] width 1417 height 646
drag, startPoint x: 282, startPoint y: 232, endPoint x: 1065, endPoint y: 238, distance: 783.0
click at [1065, 242] on tr "New ESC Non Workable Workable Escrow 2025 1/1 - Select... Payment Reversal Taxa…" at bounding box center [756, 258] width 1389 height 33
drag, startPoint x: 1177, startPoint y: 234, endPoint x: 1298, endPoint y: 229, distance: 121.1
click at [1298, 242] on tr "New ESC Non Workable Workable Escrow 2025 1/1 - Select... Payment Reversal Taxa…" at bounding box center [756, 258] width 1389 height 33
